Goal: Task Accomplishment & Management: Use online tool/utility

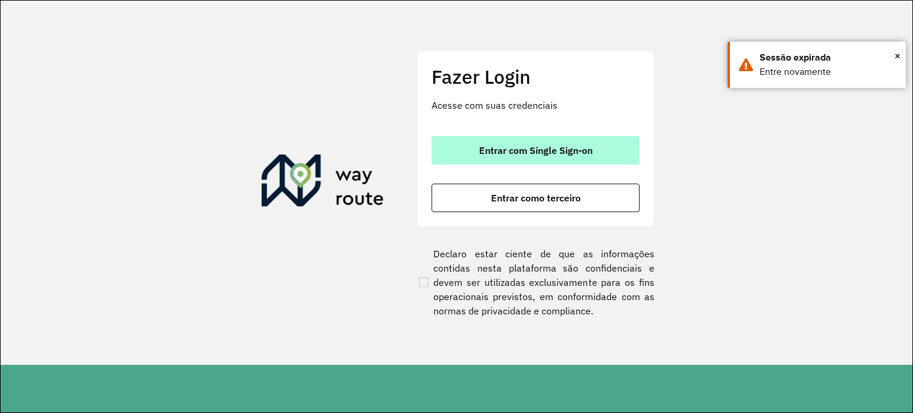
click at [535, 155] on span "Entrar com Single Sign-on" at bounding box center [536, 151] width 114 height 10
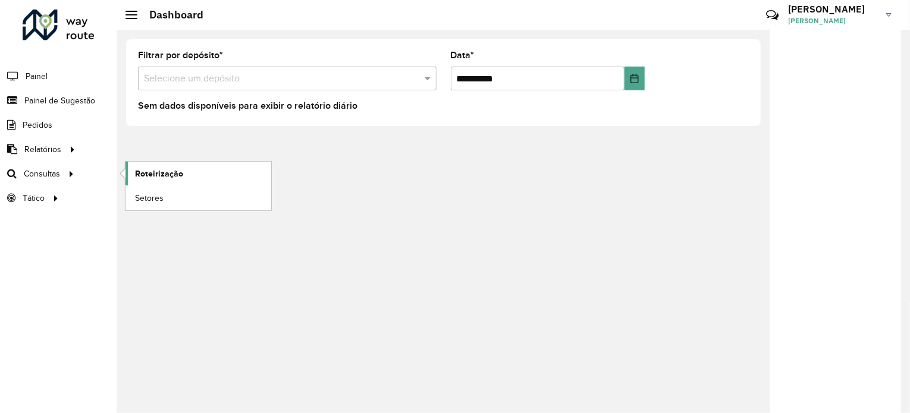
click at [193, 174] on link "Roteirização" at bounding box center [198, 174] width 146 height 24
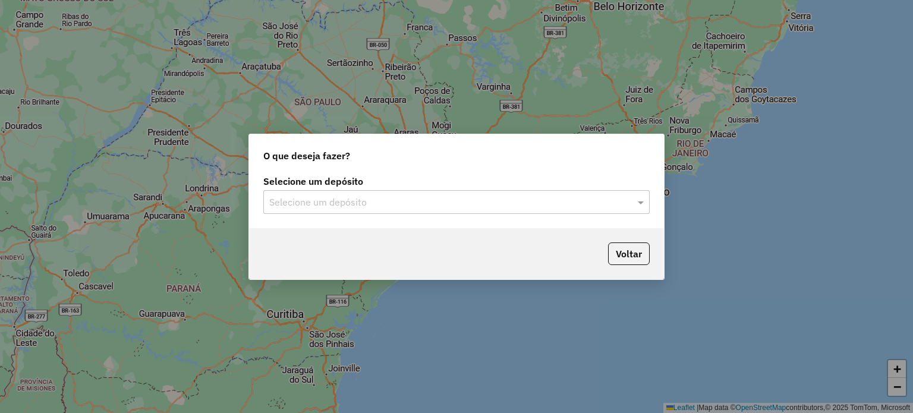
click at [357, 203] on input "text" at bounding box center [444, 203] width 351 height 14
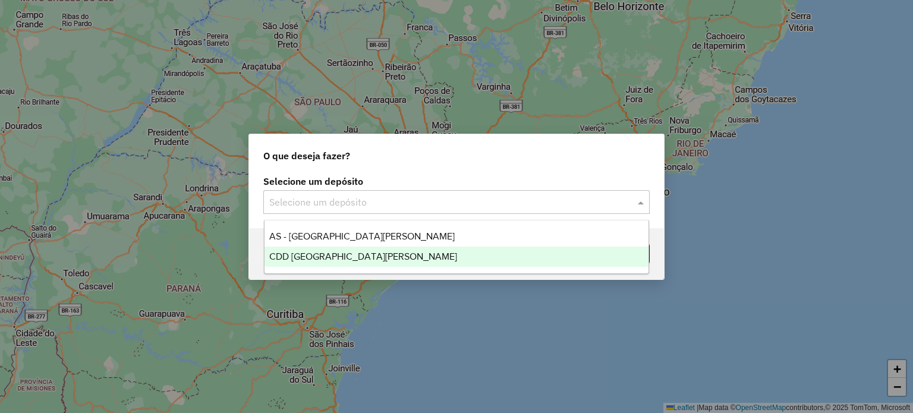
click at [347, 263] on div "CDD [GEOGRAPHIC_DATA][PERSON_NAME]" at bounding box center [457, 257] width 385 height 20
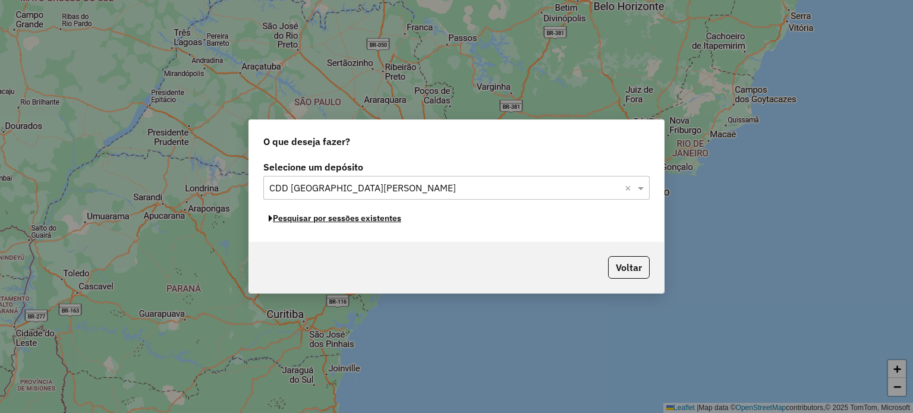
click at [375, 222] on button "Pesquisar por sessões existentes" at bounding box center [334, 218] width 143 height 18
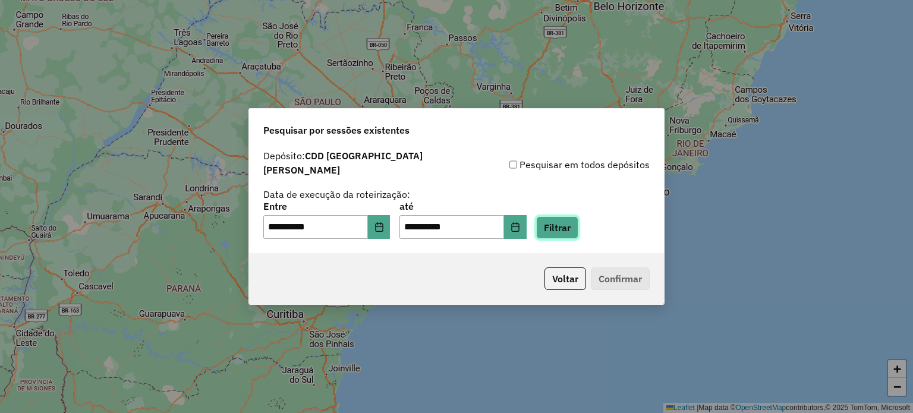
click at [576, 216] on button "Filtrar" at bounding box center [557, 227] width 42 height 23
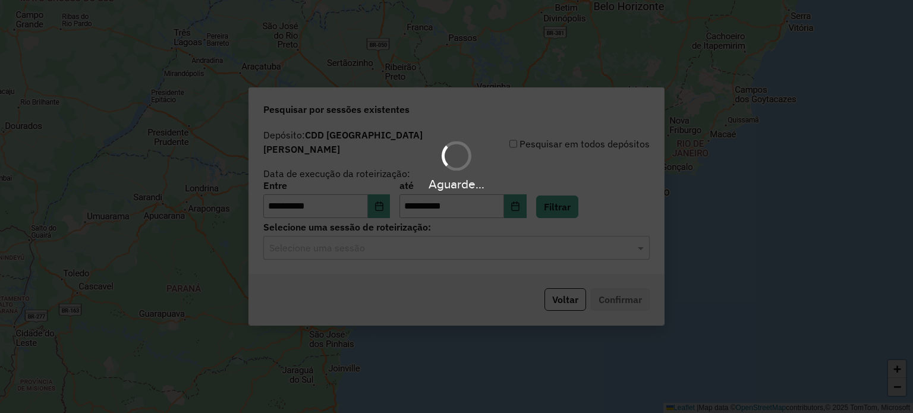
click at [378, 240] on hb-app "**********" at bounding box center [456, 206] width 913 height 413
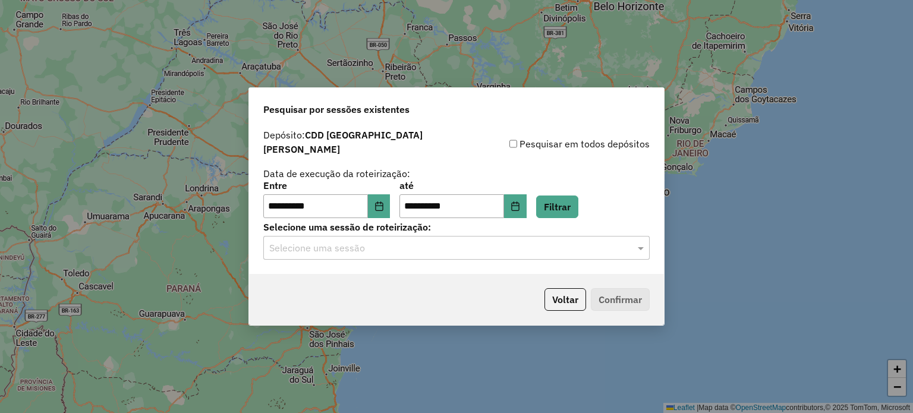
click at [378, 241] on input "text" at bounding box center [444, 248] width 351 height 14
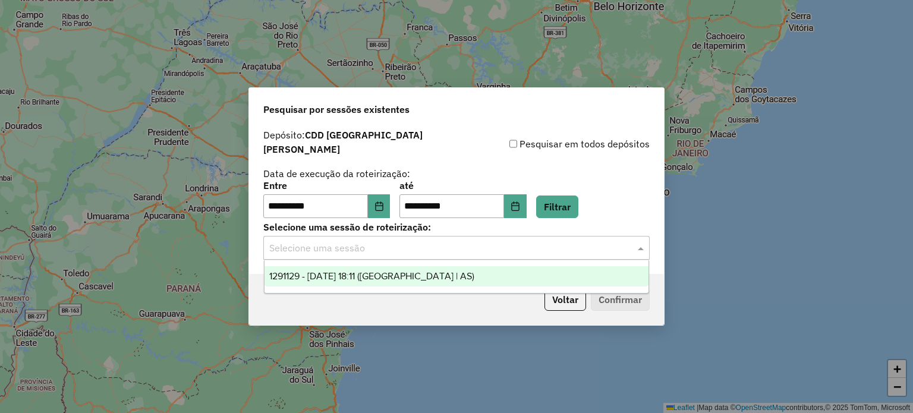
drag, startPoint x: 359, startPoint y: 274, endPoint x: 366, endPoint y: 274, distance: 7.1
click at [360, 274] on span "1291129 - 09/10/2025 18:11 (Rota | AS)" at bounding box center [371, 276] width 205 height 10
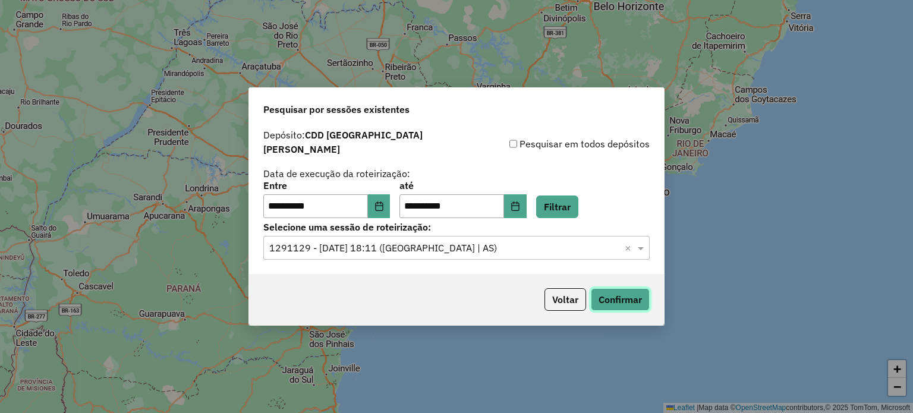
click at [611, 288] on button "Confirmar" at bounding box center [620, 299] width 59 height 23
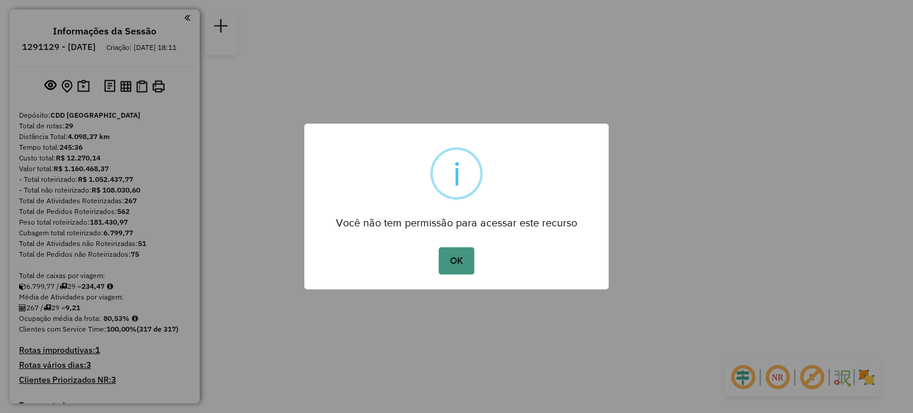
click at [450, 256] on button "OK" at bounding box center [456, 260] width 35 height 27
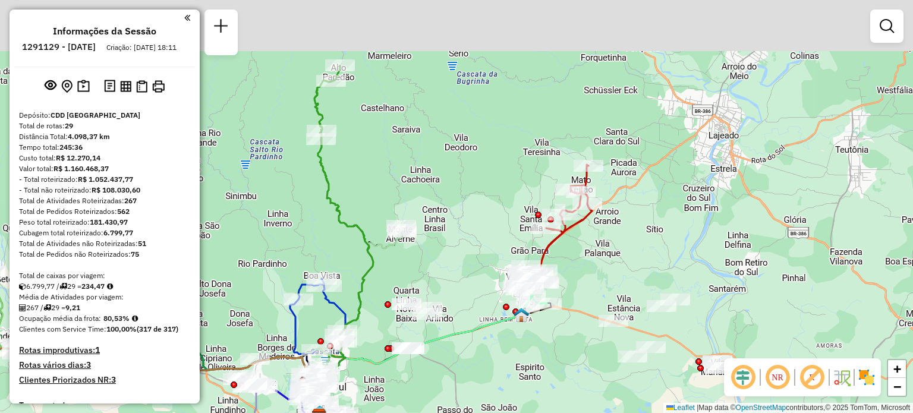
drag, startPoint x: 469, startPoint y: 101, endPoint x: 449, endPoint y: 201, distance: 101.8
click at [449, 198] on div "Janela de atendimento Grade de atendimento Capacidade Transportadoras Veículos …" at bounding box center [456, 206] width 913 height 413
